Goal: Task Accomplishment & Management: Use online tool/utility

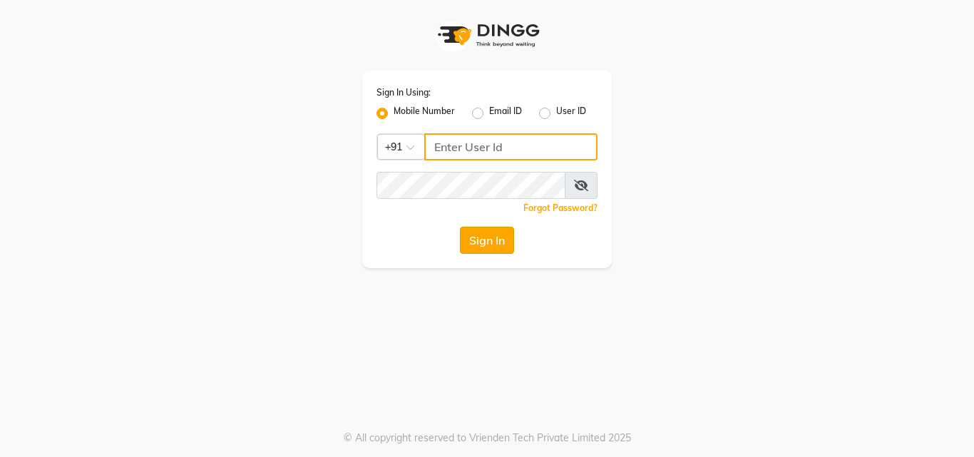
type input "9703629668"
click at [499, 245] on button "Sign In" at bounding box center [487, 240] width 54 height 27
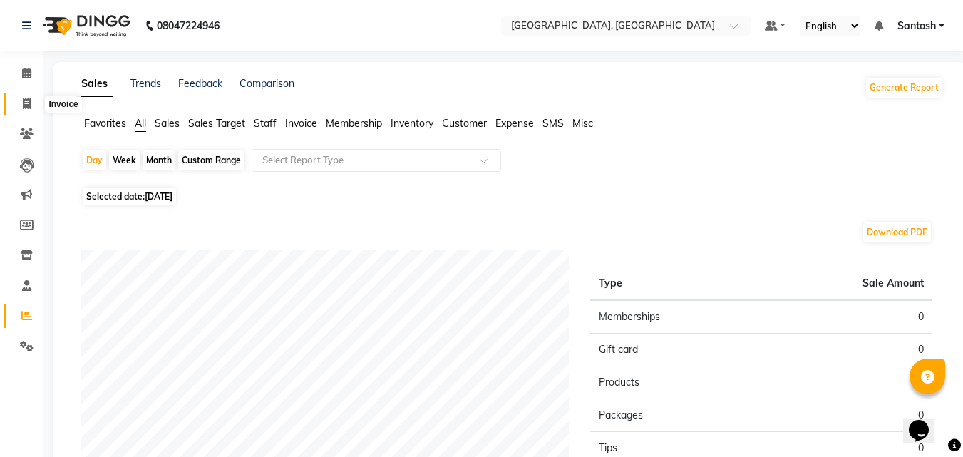
drag, startPoint x: 22, startPoint y: 102, endPoint x: 61, endPoint y: 101, distance: 39.2
click at [23, 102] on icon at bounding box center [27, 103] width 8 height 11
select select "5506"
select select "service"
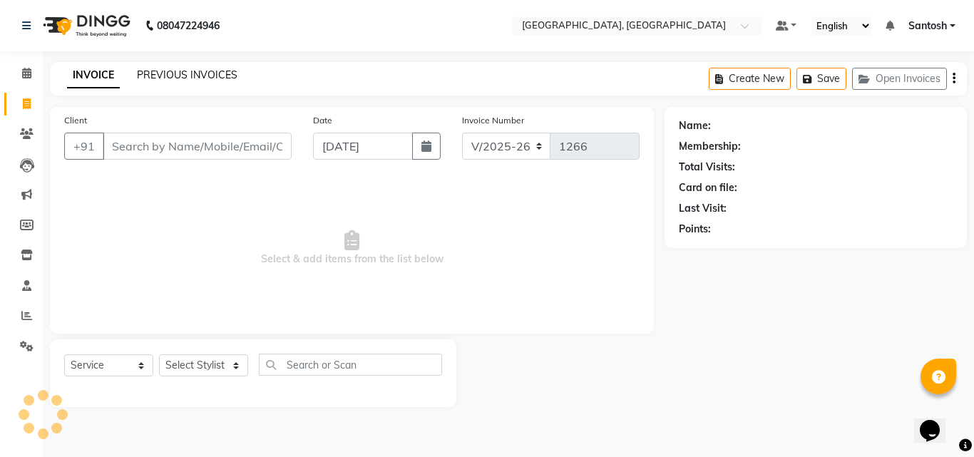
click at [207, 71] on link "PREVIOUS INVOICES" at bounding box center [187, 74] width 101 height 13
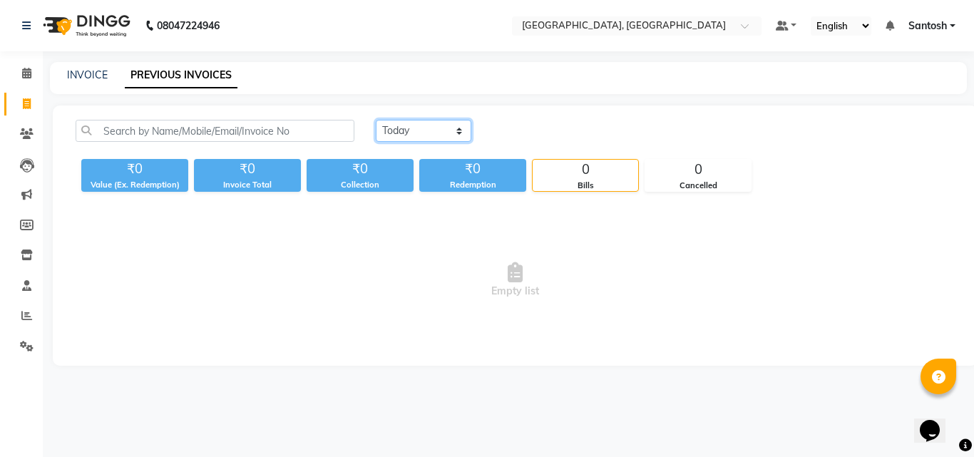
click at [392, 133] on select "[DATE] [DATE] Custom Range" at bounding box center [424, 131] width 96 height 22
select select "[DATE]"
click at [376, 120] on select "[DATE] [DATE] Custom Range" at bounding box center [424, 131] width 96 height 22
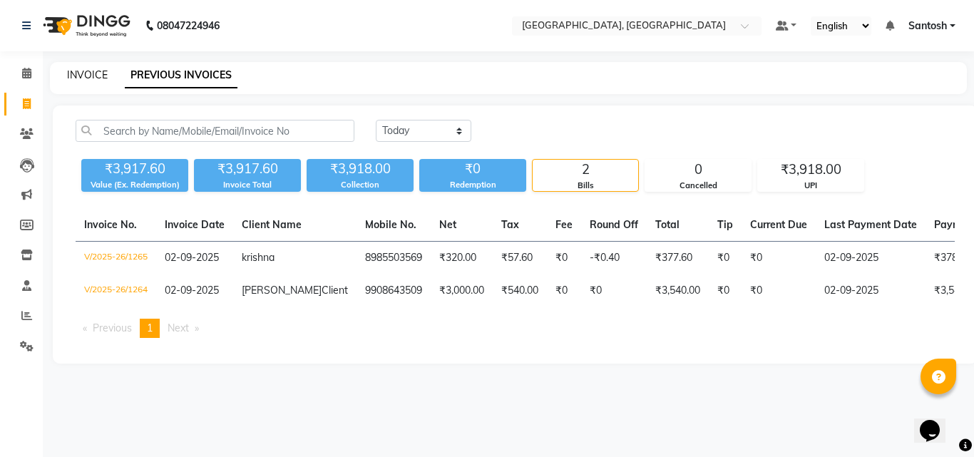
click at [74, 74] on link "INVOICE" at bounding box center [87, 74] width 41 height 13
select select "service"
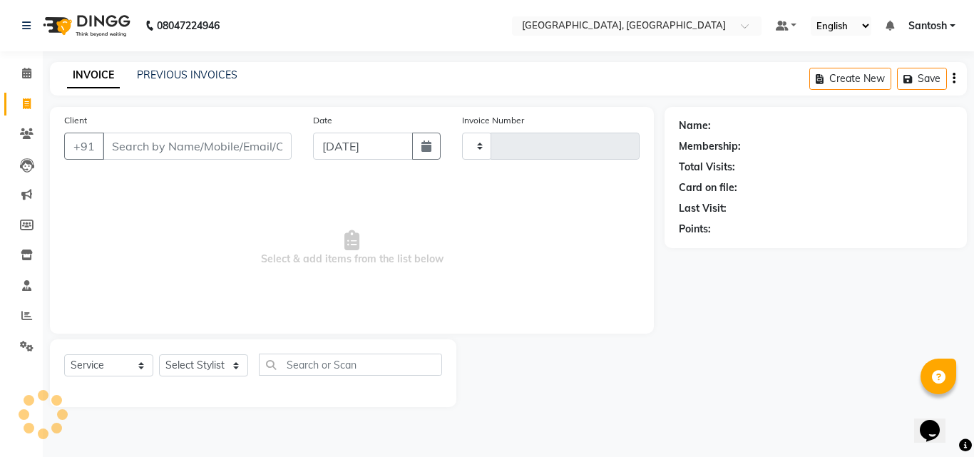
type input "1266"
select select "5506"
